Goal: Information Seeking & Learning: Find specific fact

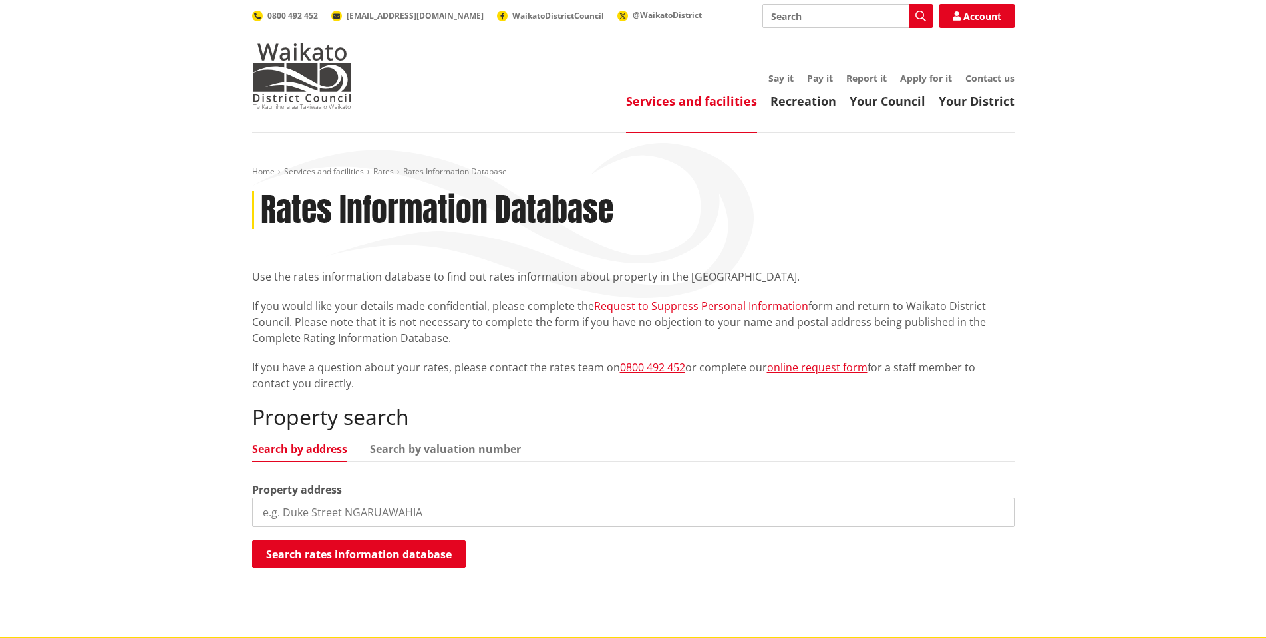
click at [303, 513] on input "search" at bounding box center [633, 512] width 762 height 29
type input "1020 tuakau"
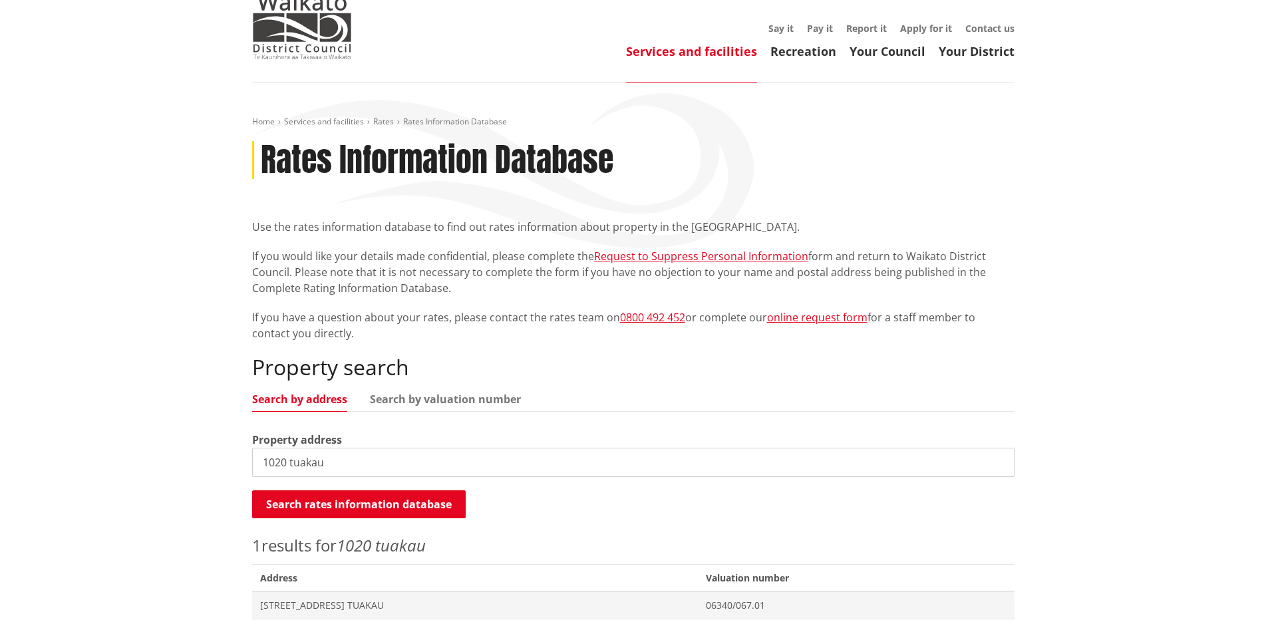
scroll to position [133, 0]
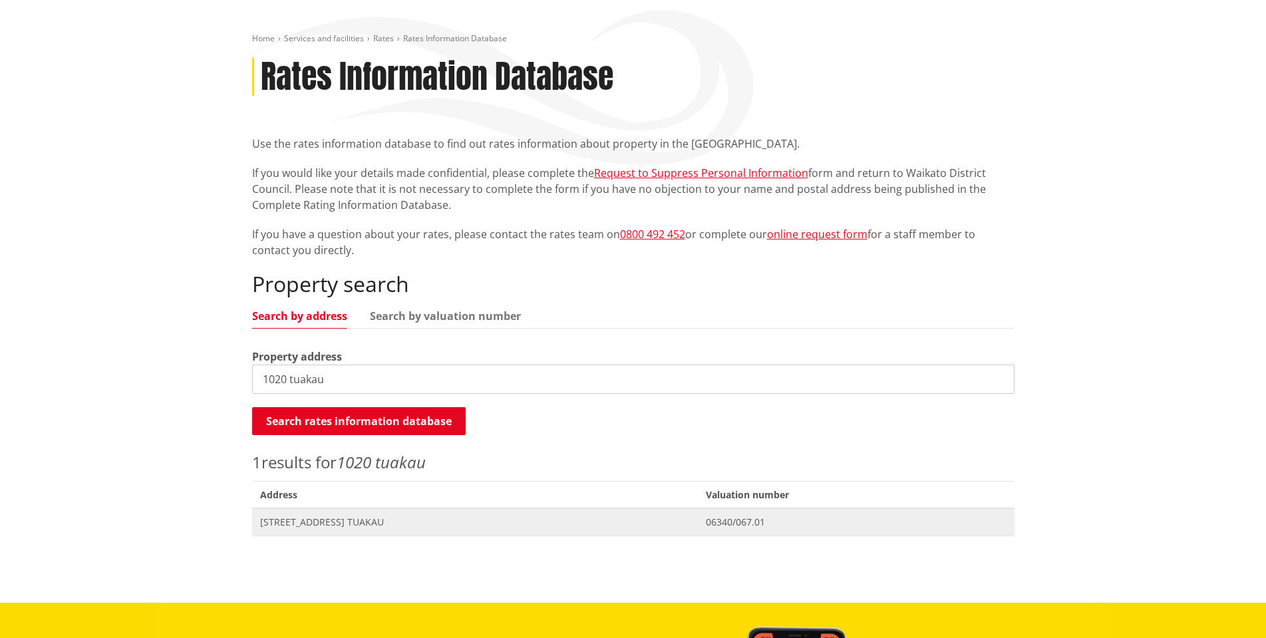
click at [397, 522] on span "[STREET_ADDRESS] TUAKAU" at bounding box center [475, 522] width 430 height 13
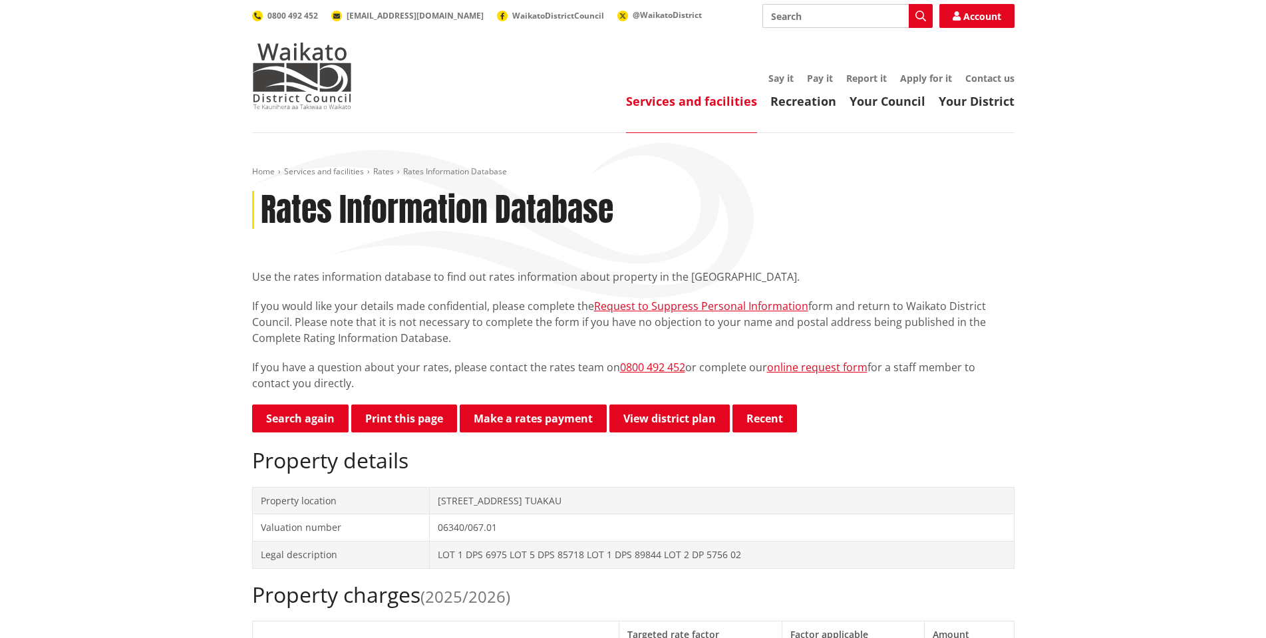
drag, startPoint x: 16, startPoint y: 383, endPoint x: 53, endPoint y: 381, distance: 37.3
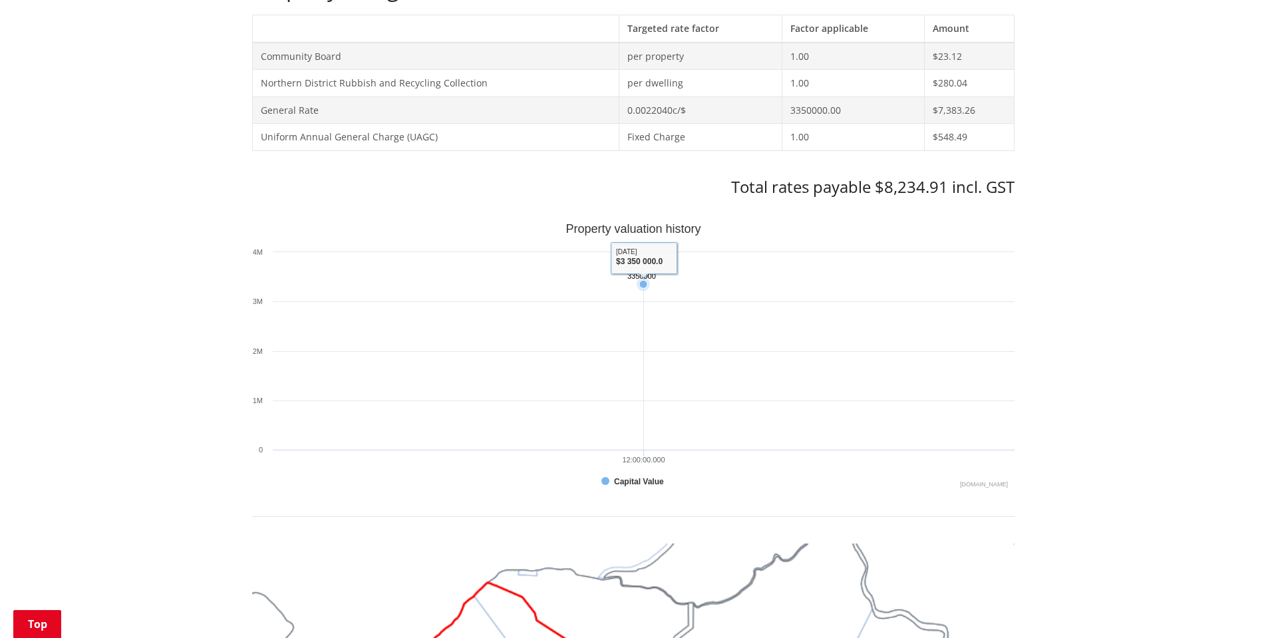
scroll to position [798, 0]
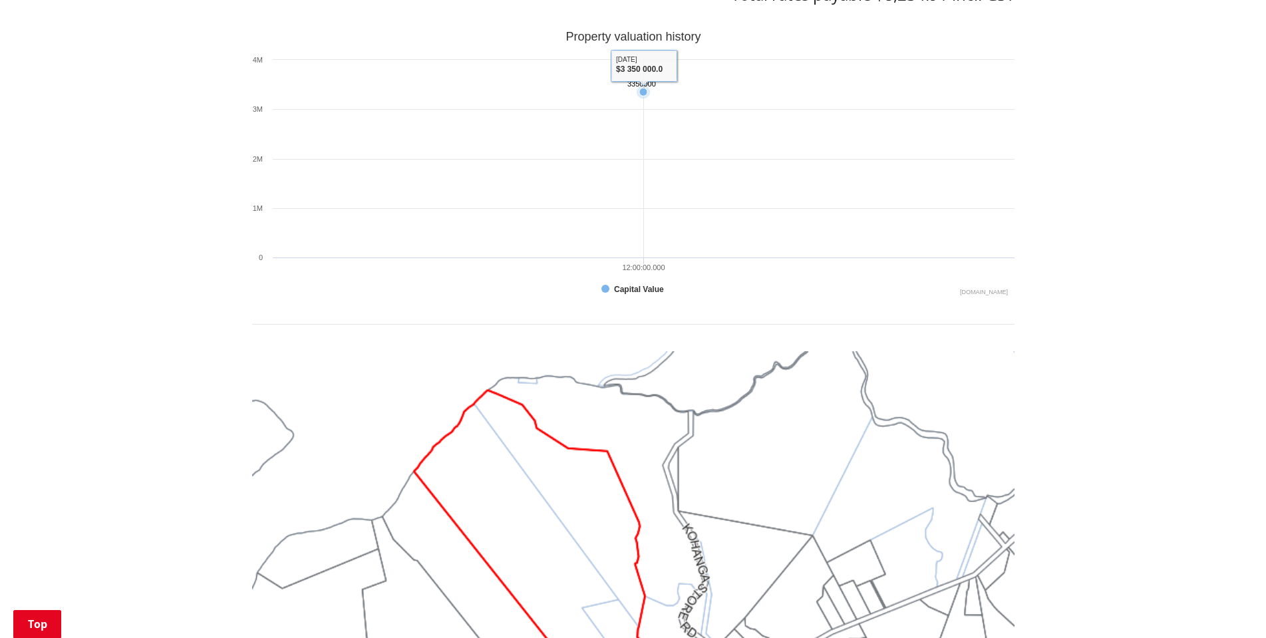
click at [639, 69] on rect "Interactive chart" at bounding box center [633, 164] width 762 height 266
click at [641, 93] on g "Interactive chart" at bounding box center [643, 91] width 13 height 13
click at [645, 166] on rect "Interactive chart" at bounding box center [633, 164] width 762 height 266
click at [615, 293] on button "Show Capital Value" at bounding box center [633, 289] width 65 height 12
click at [602, 289] on rect "Interactive chart" at bounding box center [605, 289] width 8 height 8
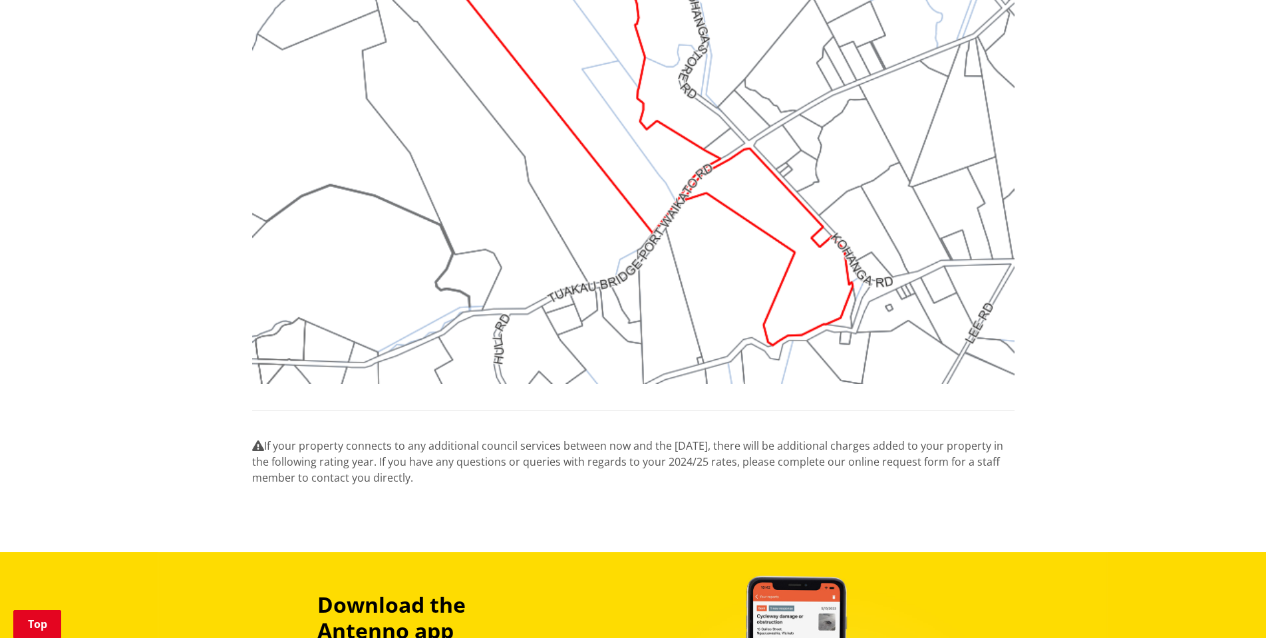
scroll to position [1065, 0]
